Goal: Information Seeking & Learning: Learn about a topic

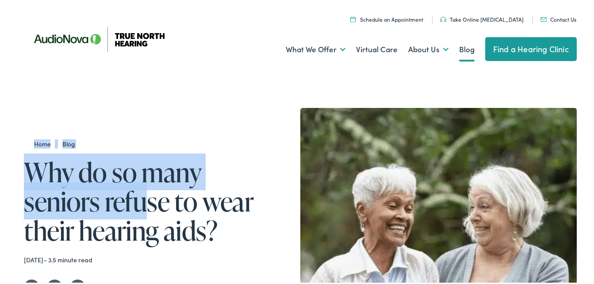
drag, startPoint x: 9, startPoint y: 168, endPoint x: 146, endPoint y: 213, distance: 143.6
click at [146, 213] on div "Home / Blog Why do so many seniors refuse to wear their hearing aids? [DATE] – …" at bounding box center [300, 238] width 552 height 265
drag, startPoint x: 146, startPoint y: 213, endPoint x: 140, endPoint y: 115, distance: 97.9
click at [140, 115] on div "Home / Blog Why do so many seniors refuse to wear their hearing aids? [DATE] – …" at bounding box center [151, 238] width 254 height 265
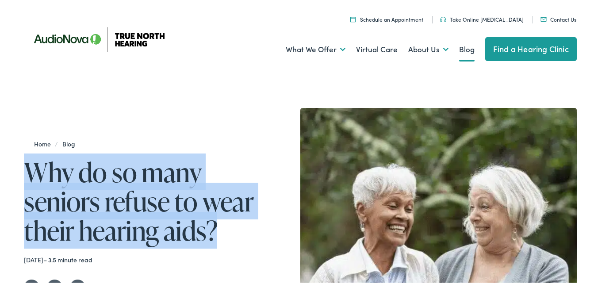
drag, startPoint x: 23, startPoint y: 161, endPoint x: 217, endPoint y: 233, distance: 207.6
click at [217, 233] on h1 "Why do so many seniors refuse to wear their hearing aids?" at bounding box center [151, 200] width 254 height 88
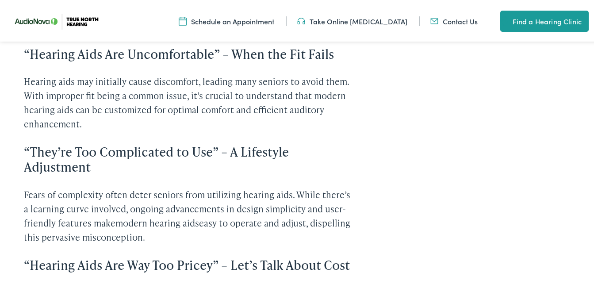
scroll to position [825, 0]
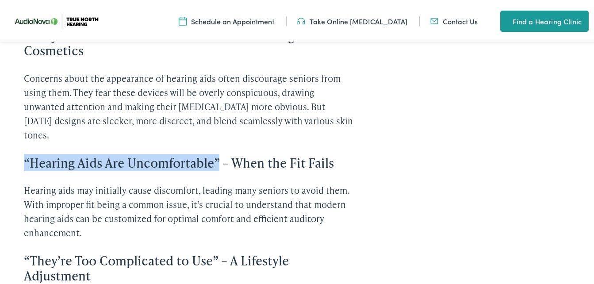
drag, startPoint x: 24, startPoint y: 144, endPoint x: 221, endPoint y: 149, distance: 197.3
click at [221, 153] on h3 "“Hearing Aids Are Uncomfortable” – When the Fit Fails" at bounding box center [190, 160] width 332 height 15
copy h3 "“Hearing Aids Are Uncomfortable”"
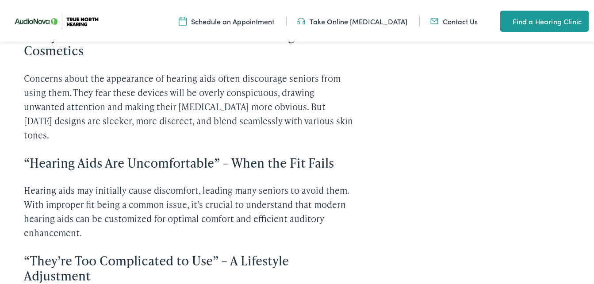
click at [146, 213] on p "Hearing aids may initially cause discomfort, leading many seniors to avoid them…" at bounding box center [190, 209] width 332 height 57
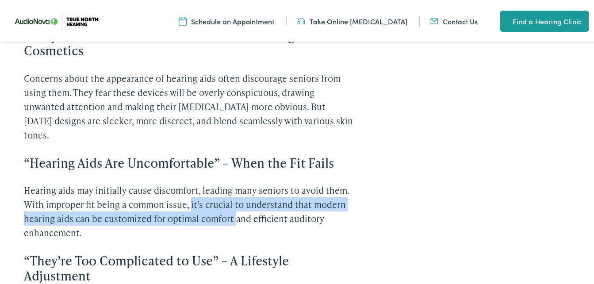
drag, startPoint x: 191, startPoint y: 186, endPoint x: 235, endPoint y: 202, distance: 47.2
click at [235, 202] on p "Hearing aids may initially cause discomfort, leading many seniors to avoid them…" at bounding box center [190, 209] width 332 height 57
copy p "it’s crucial to understand that modern hearing aids can be customized for optim…"
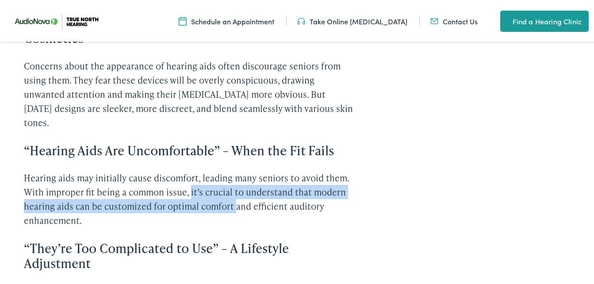
scroll to position [838, 0]
